Goal: Information Seeking & Learning: Learn about a topic

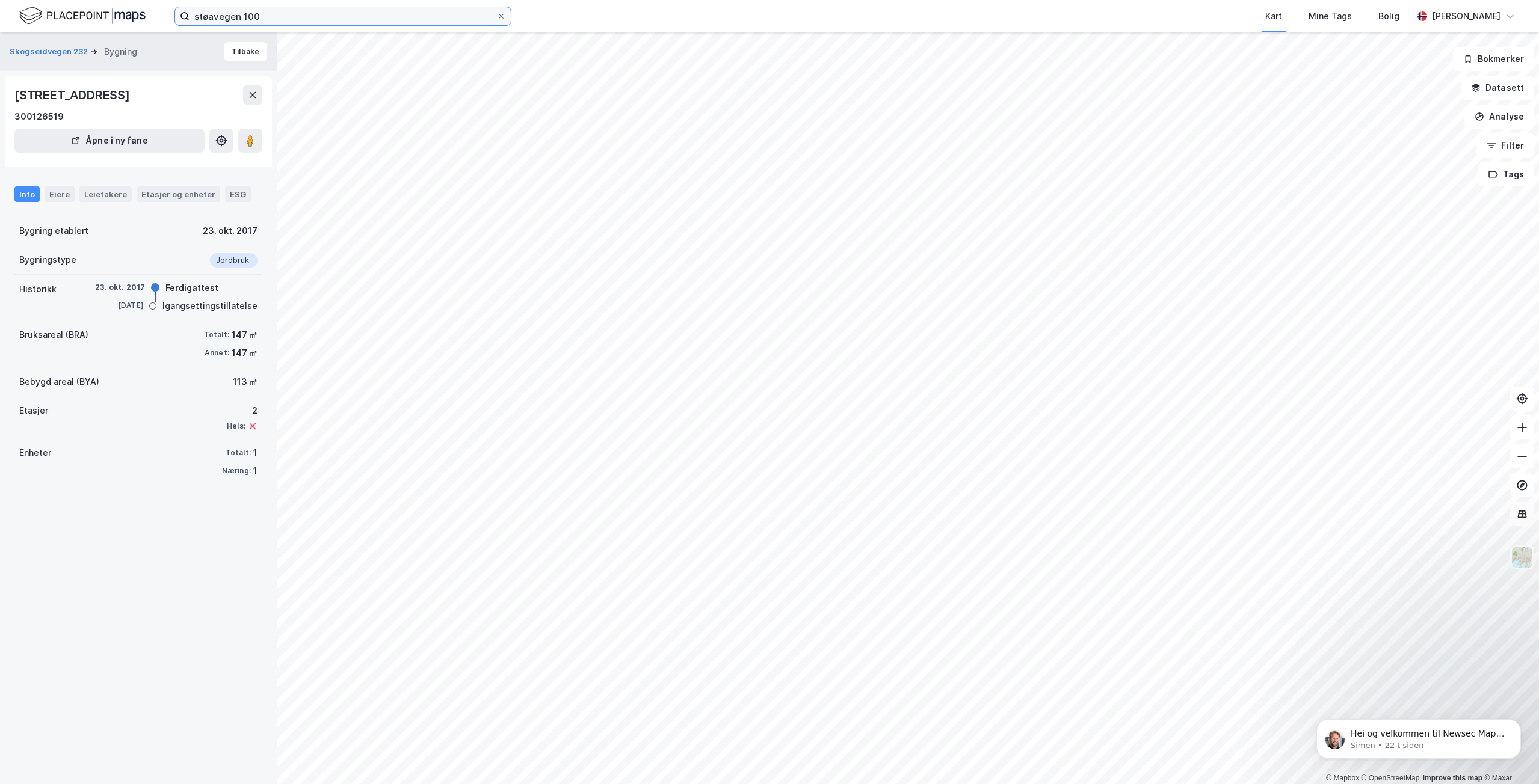
click at [288, 16] on input "støavegen 100" at bounding box center [343, 16] width 307 height 18
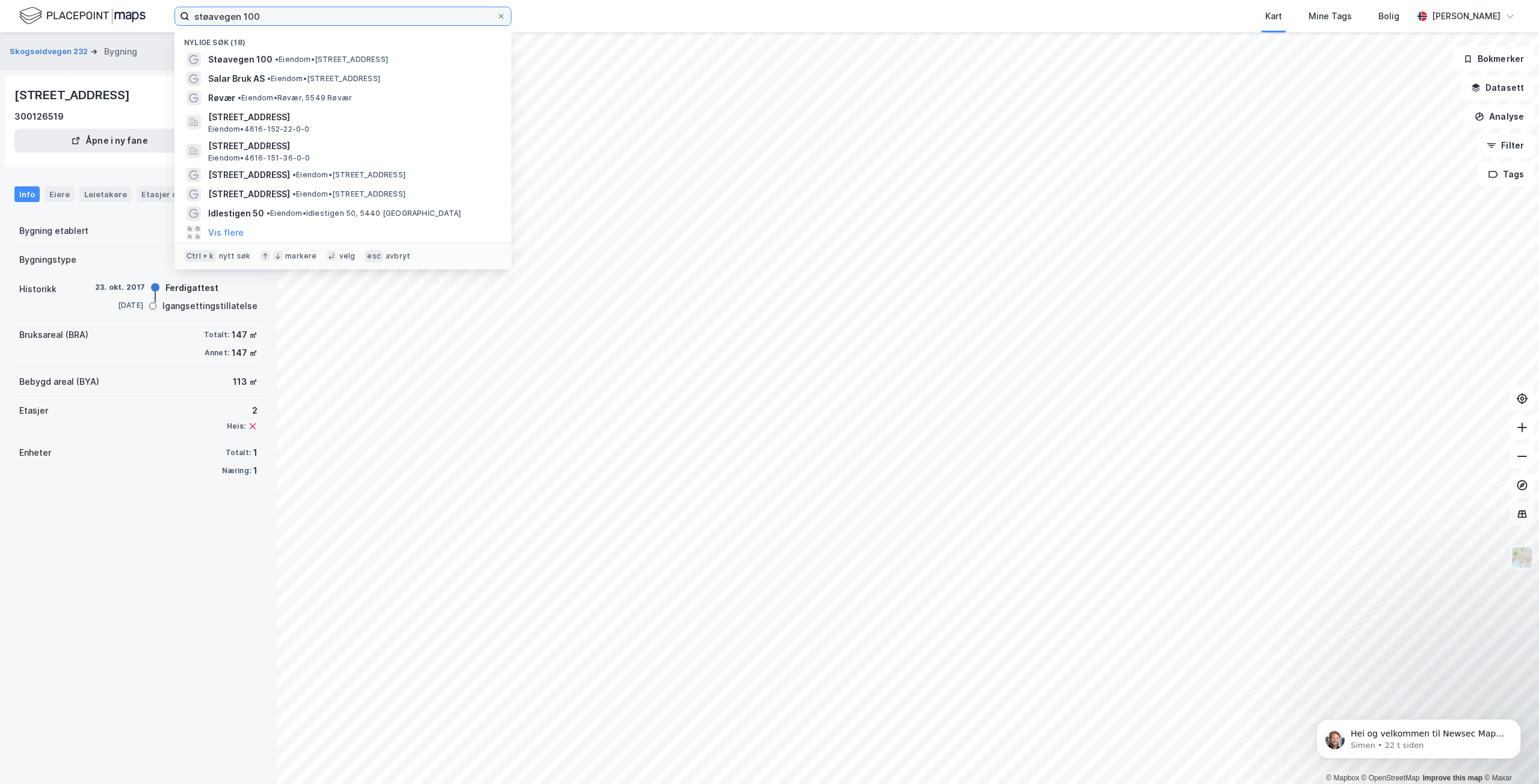
click at [288, 16] on input "støavegen 100" at bounding box center [343, 16] width 307 height 18
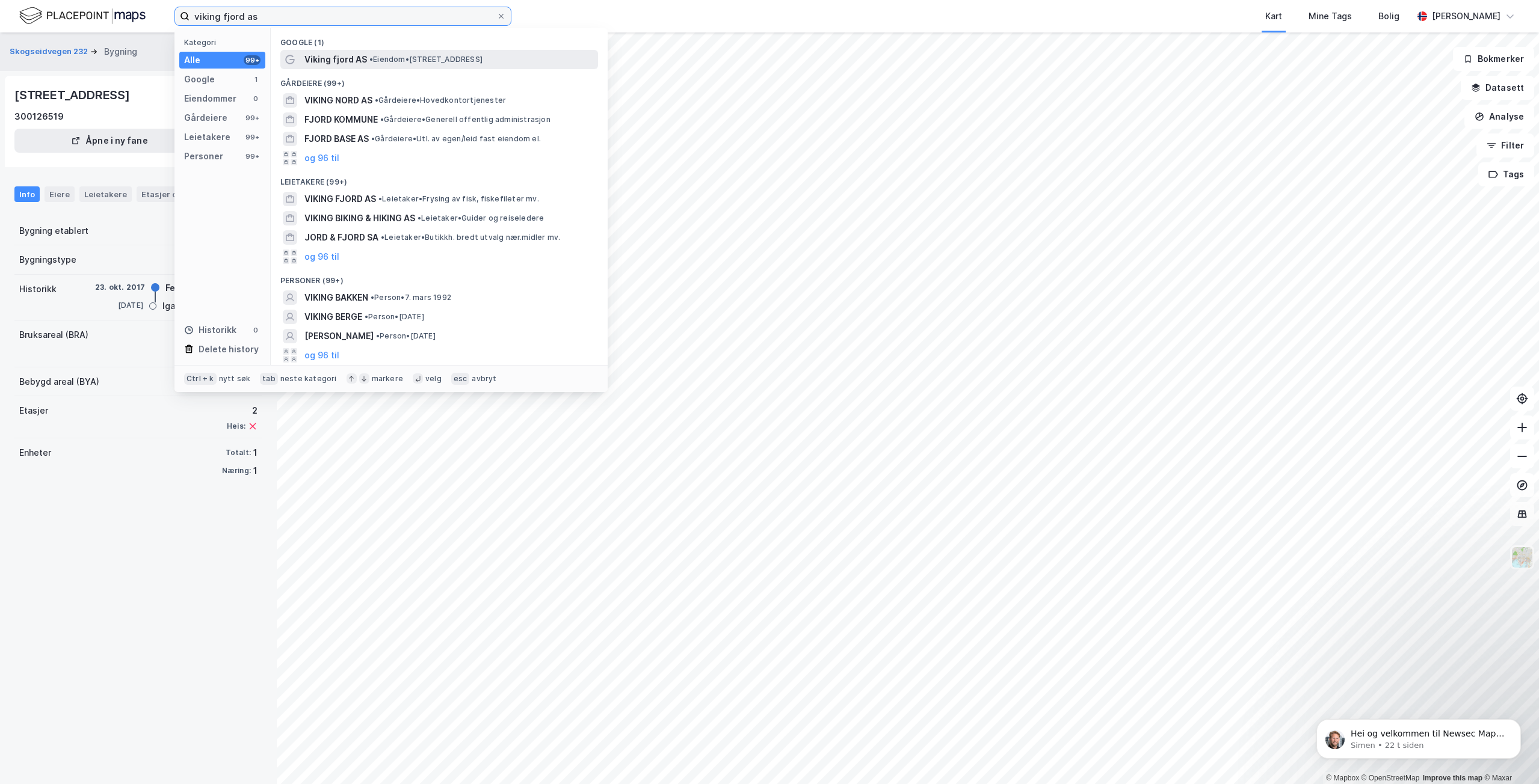
type input "viking fjord as"
click at [340, 63] on span "Viking fjord AS" at bounding box center [335, 59] width 62 height 14
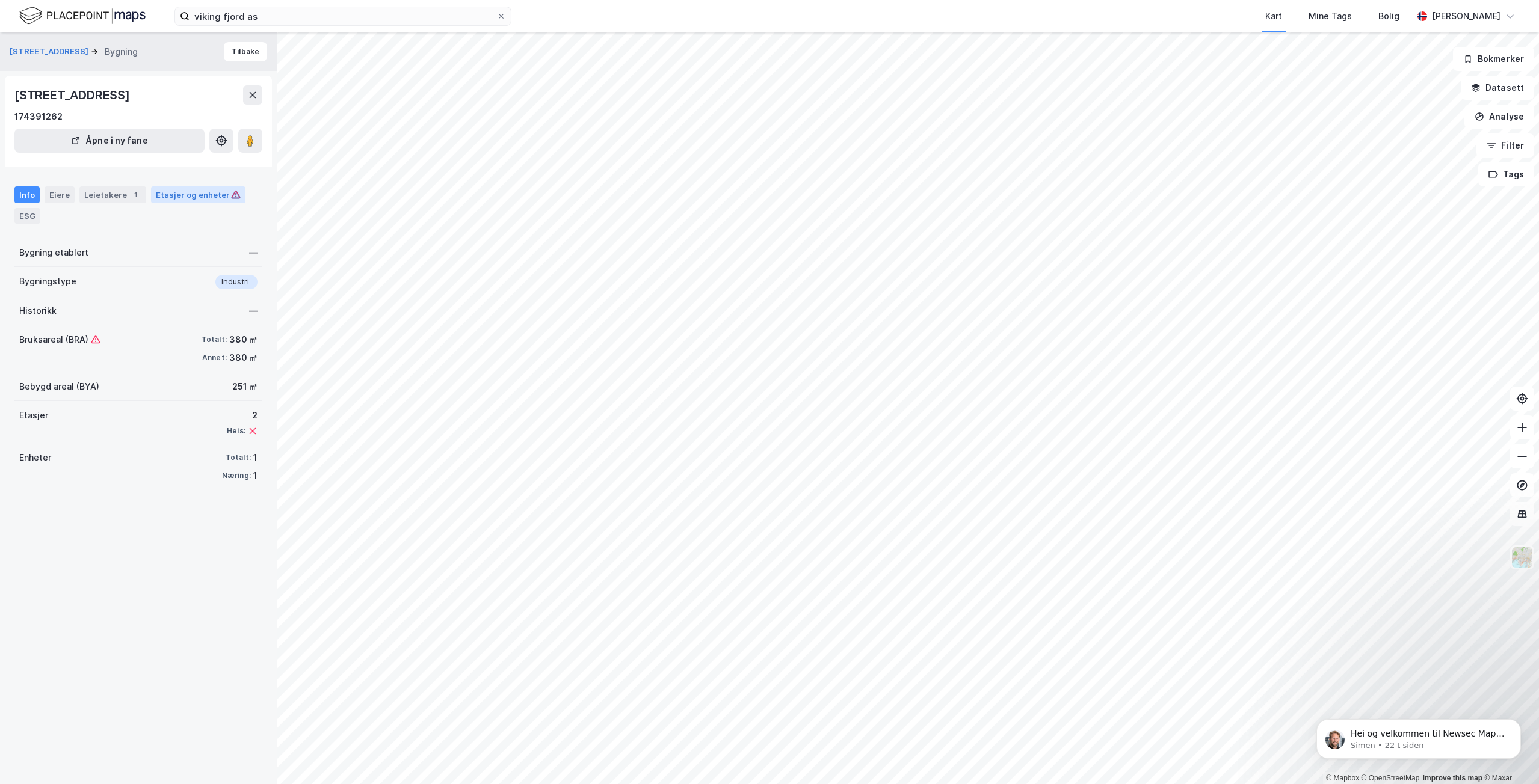
click at [156, 198] on div "Etasjer og enheter" at bounding box center [198, 195] width 85 height 11
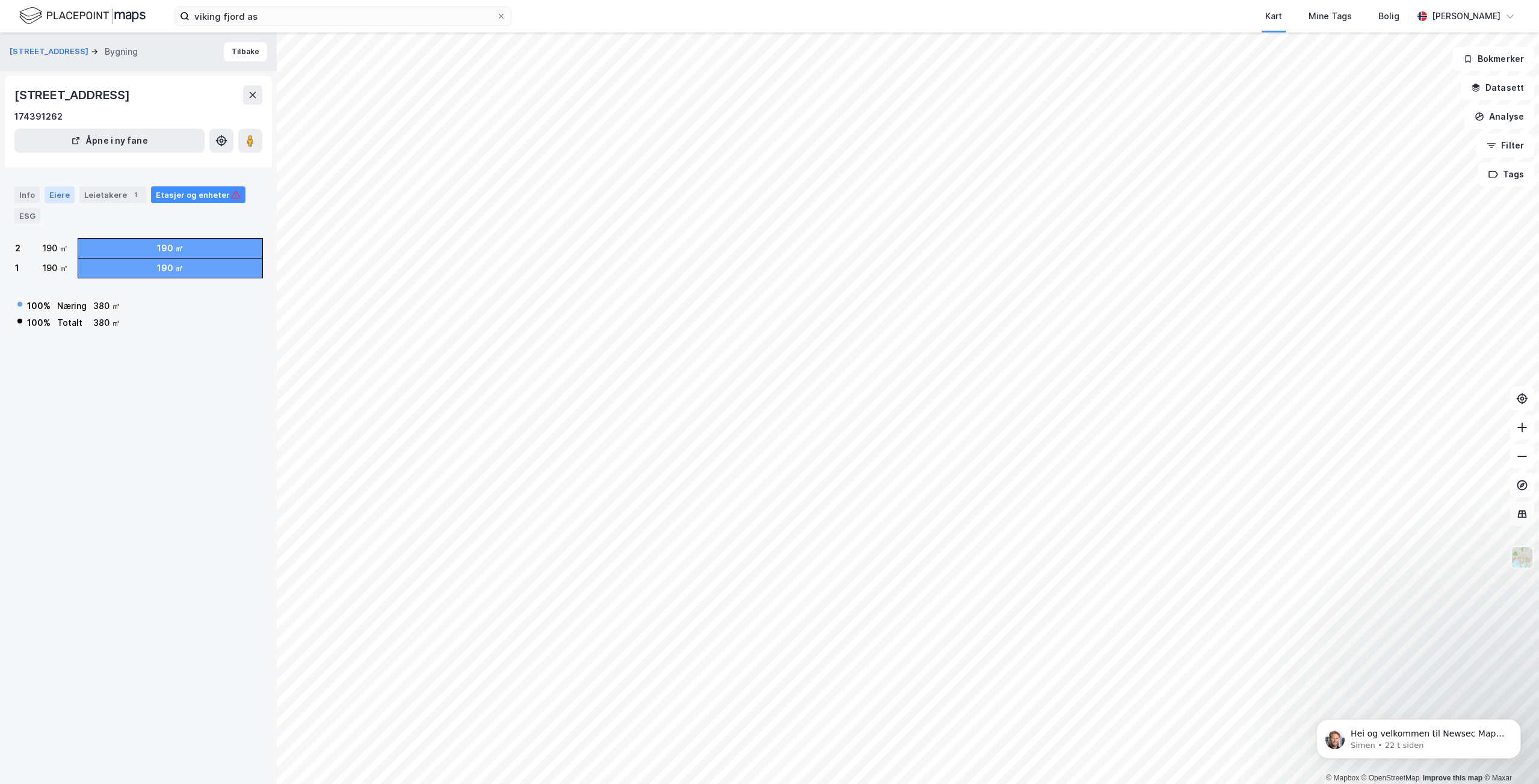
click at [55, 195] on div "Eiere" at bounding box center [59, 195] width 30 height 17
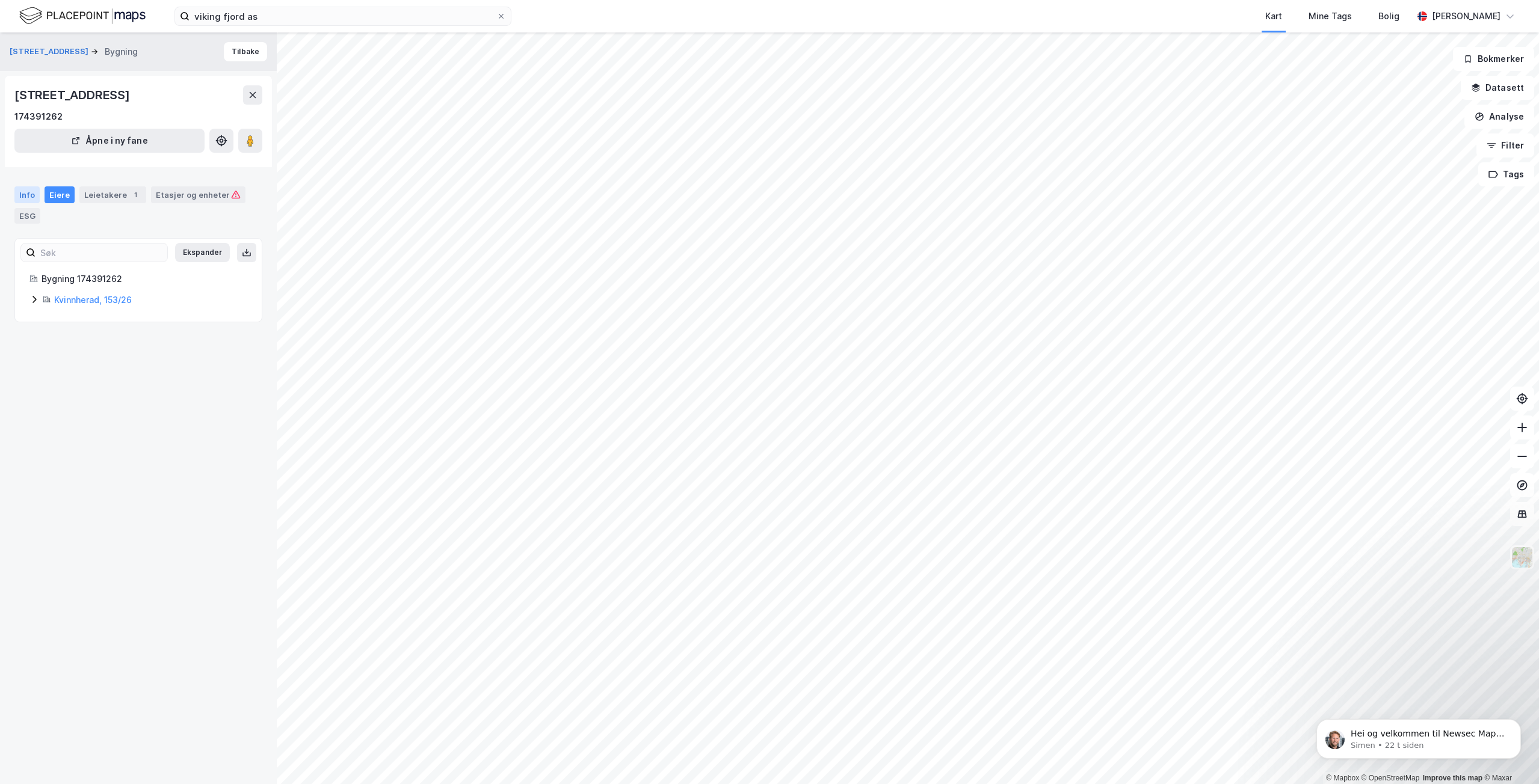
click at [35, 191] on div "Info" at bounding box center [26, 195] width 25 height 17
